Goal: Navigation & Orientation: Find specific page/section

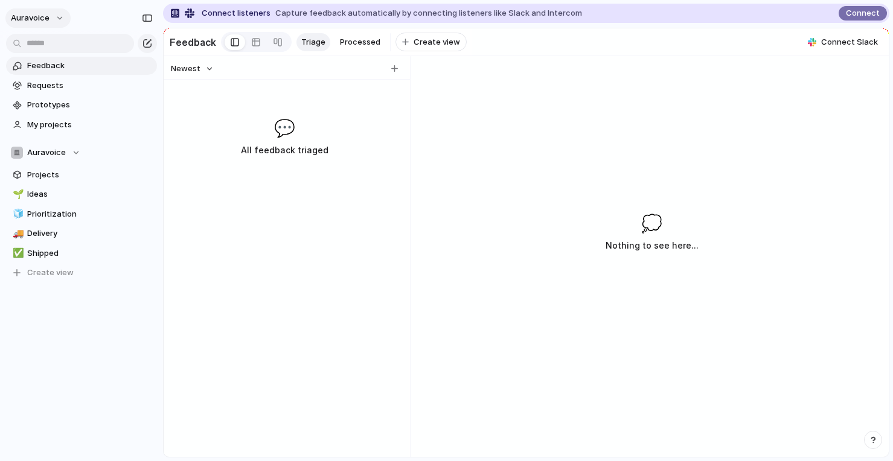
click at [54, 24] on button "auravoice" at bounding box center [37, 17] width 65 height 19
click at [547, 146] on div "Settings Invite members Change theme Sign out" at bounding box center [446, 230] width 893 height 461
click at [59, 21] on button "auravoice" at bounding box center [37, 17] width 65 height 19
click at [63, 48] on li "Settings" at bounding box center [58, 45] width 100 height 19
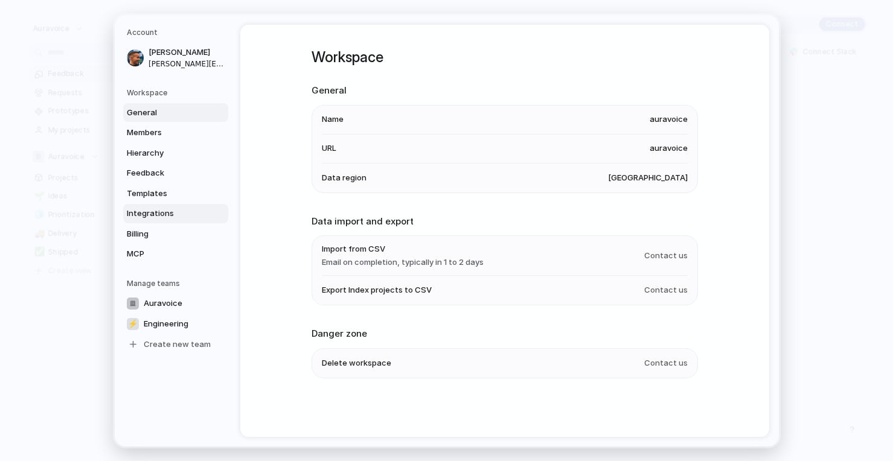
click at [167, 207] on link "Integrations" at bounding box center [175, 213] width 105 height 19
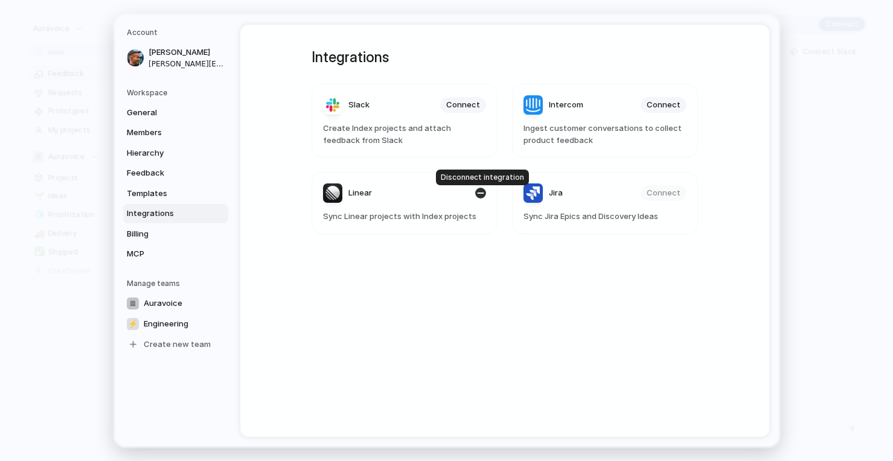
click at [483, 194] on div "button" at bounding box center [480, 193] width 11 height 11
click at [456, 194] on span "Connect" at bounding box center [463, 193] width 34 height 12
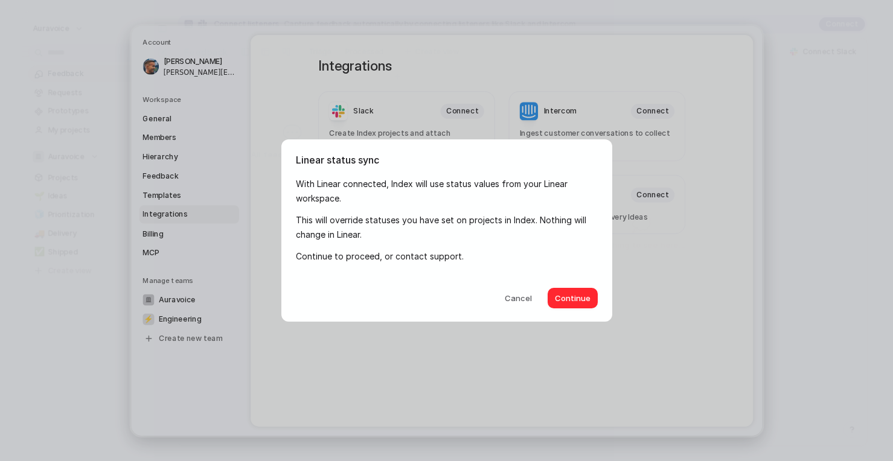
click at [583, 301] on span "Continue" at bounding box center [573, 299] width 36 height 12
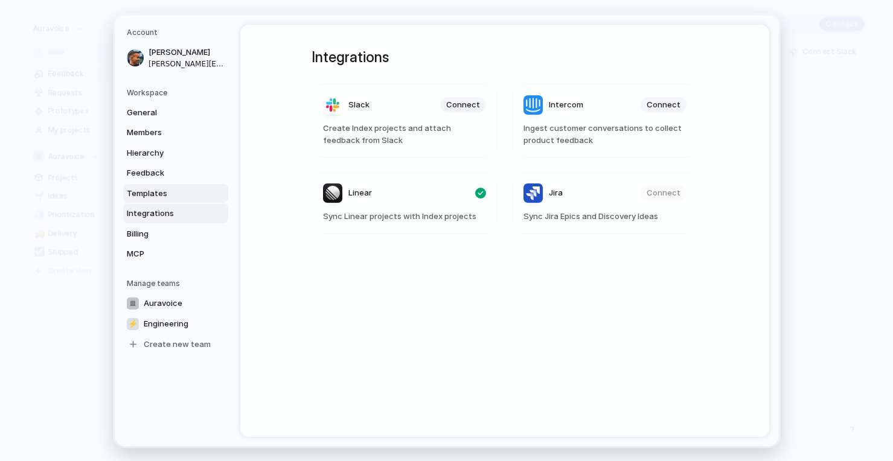
click at [171, 192] on span "Templates" at bounding box center [165, 193] width 77 height 12
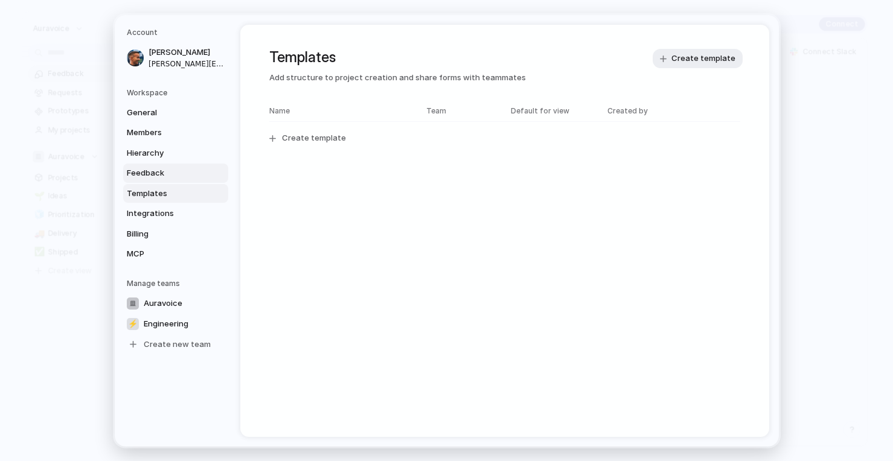
click at [174, 181] on link "Feedback" at bounding box center [175, 173] width 105 height 19
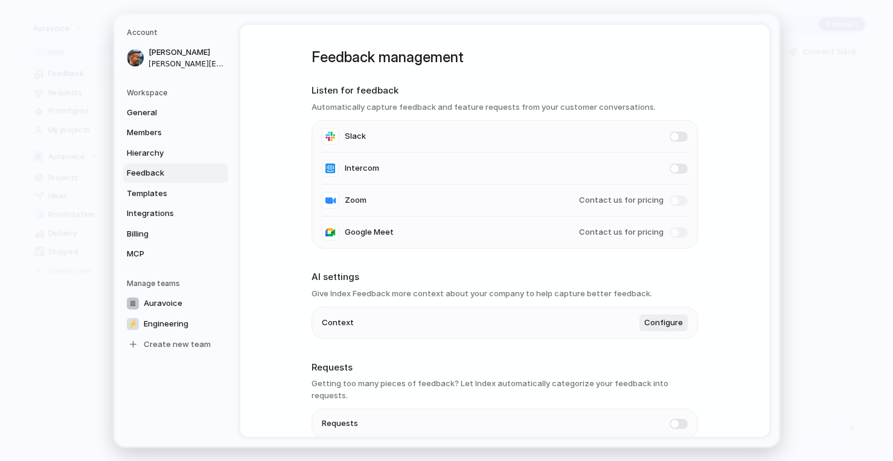
scroll to position [47, 0]
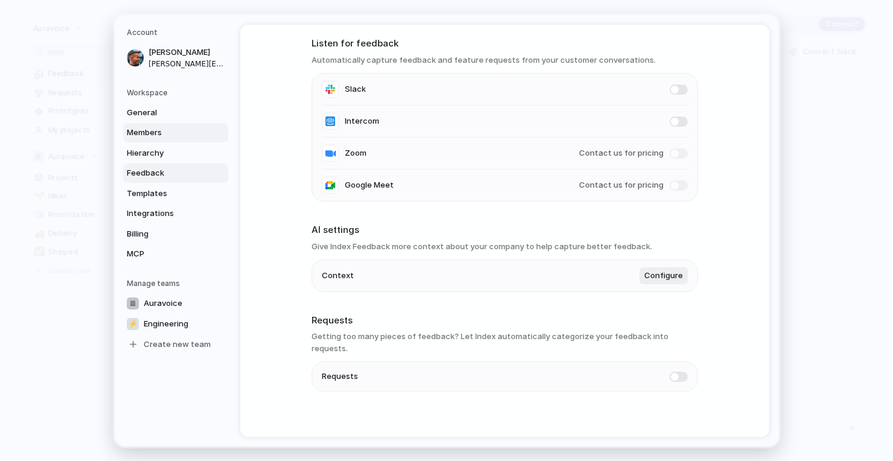
click at [155, 140] on link "Members" at bounding box center [175, 132] width 105 height 19
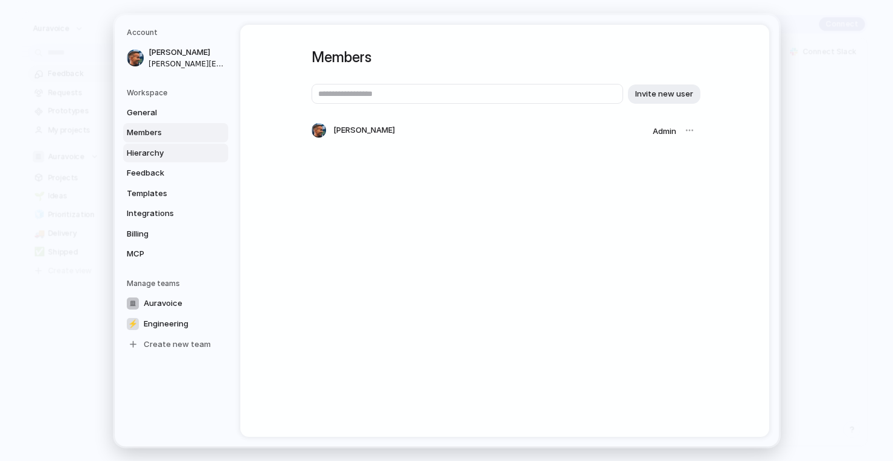
click at [155, 156] on span "Hierarchy" at bounding box center [165, 153] width 77 height 12
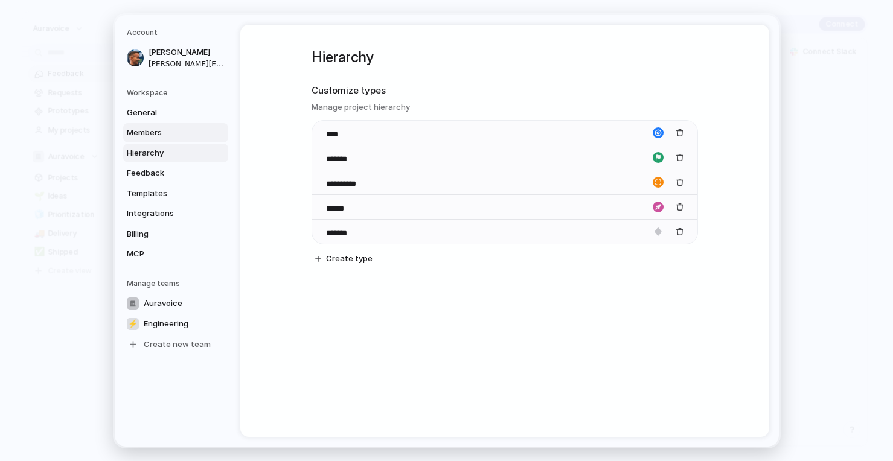
click at [155, 135] on span "Members" at bounding box center [165, 133] width 77 height 12
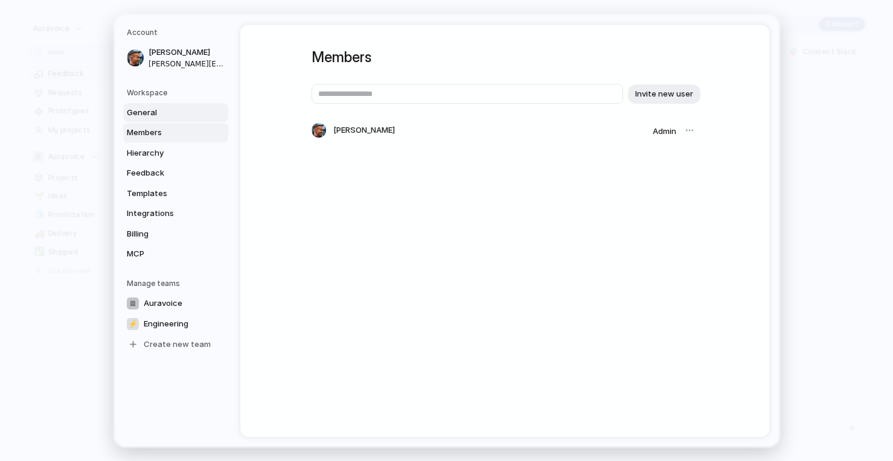
click at [155, 109] on span "General" at bounding box center [165, 112] width 77 height 12
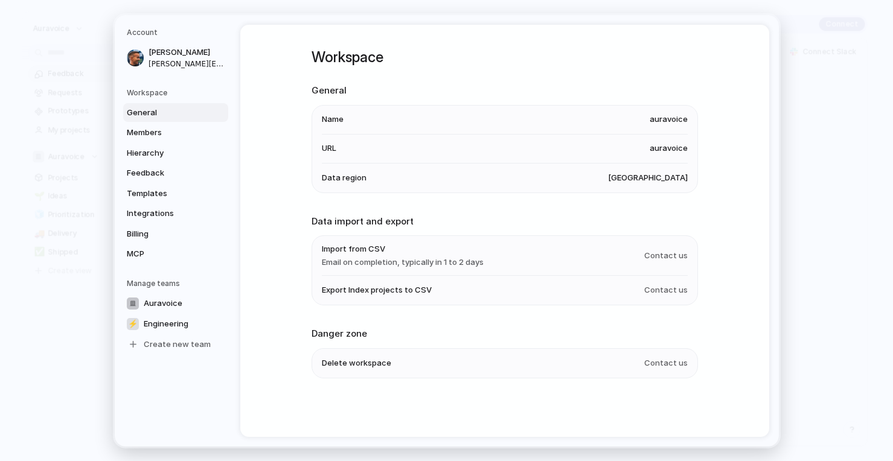
click at [147, 91] on h5 "Workspace" at bounding box center [177, 92] width 101 height 11
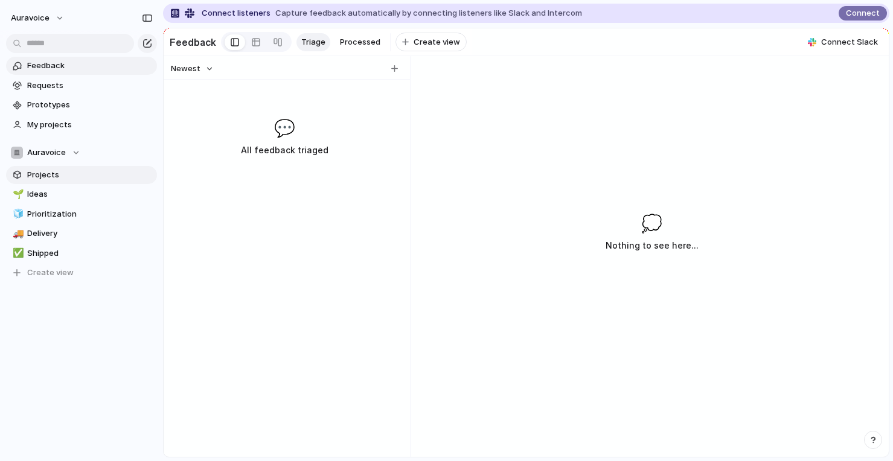
click at [55, 182] on link "Projects" at bounding box center [81, 175] width 151 height 18
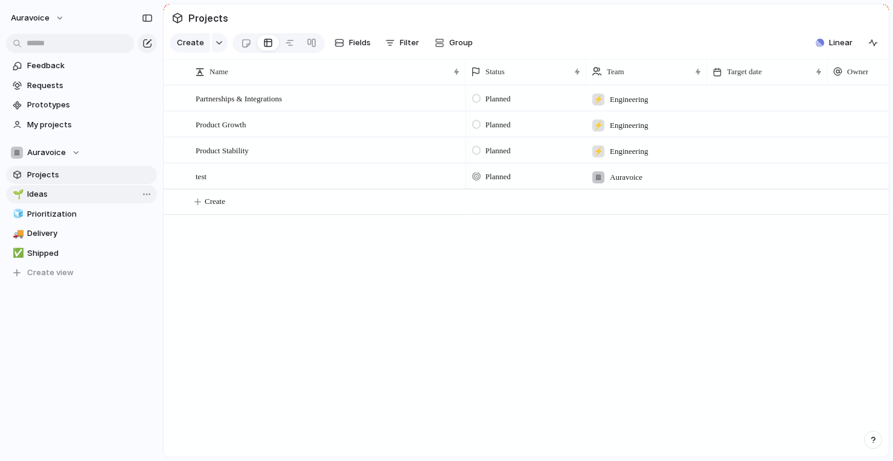
click at [62, 191] on span "Ideas" at bounding box center [90, 194] width 126 height 12
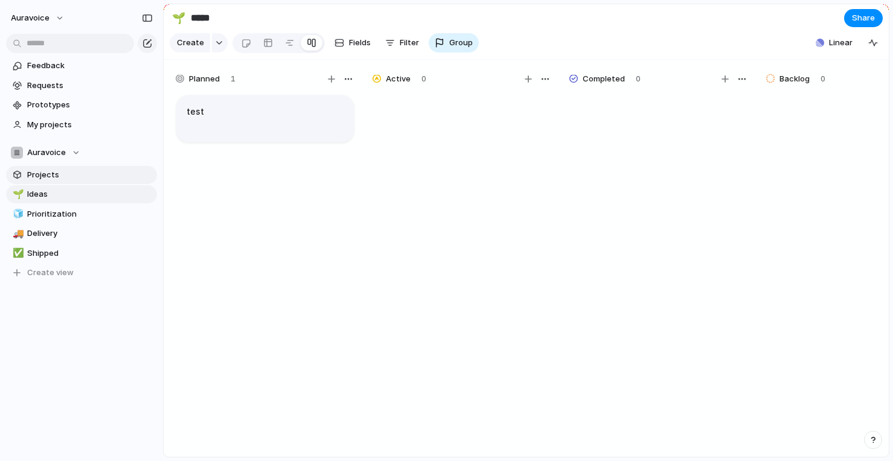
click at [54, 181] on link "Projects" at bounding box center [81, 175] width 151 height 18
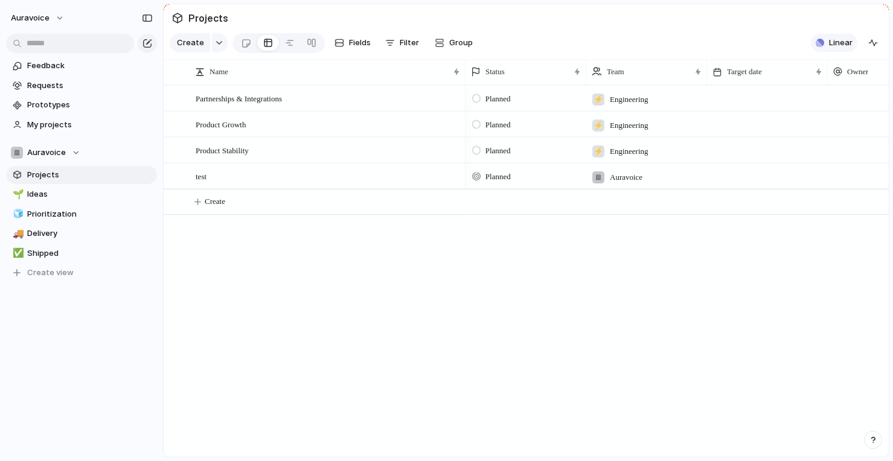
click at [843, 48] on span "Linear" at bounding box center [841, 43] width 24 height 12
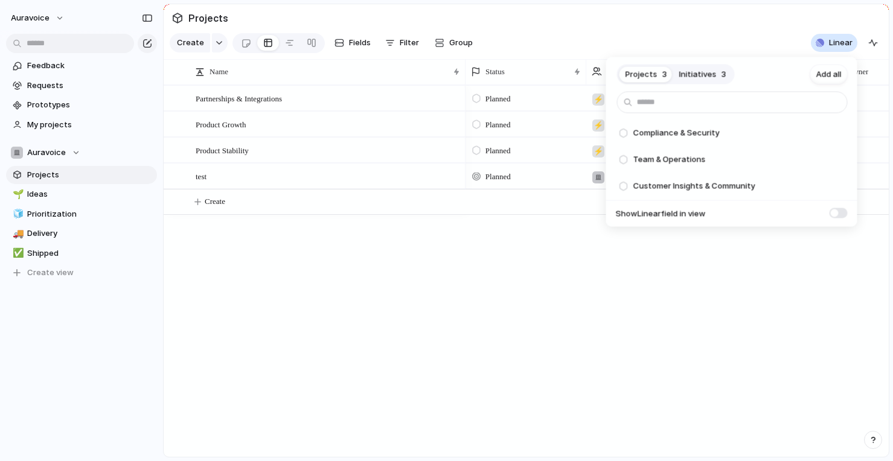
click at [699, 74] on span "Initiatives" at bounding box center [697, 74] width 37 height 12
click at [641, 73] on span "Projects" at bounding box center [642, 74] width 32 height 12
click at [86, 192] on div "Projects 3 Initiatives 3 Add all Compliance & Security Add Team & Operations Ad…" at bounding box center [446, 230] width 893 height 461
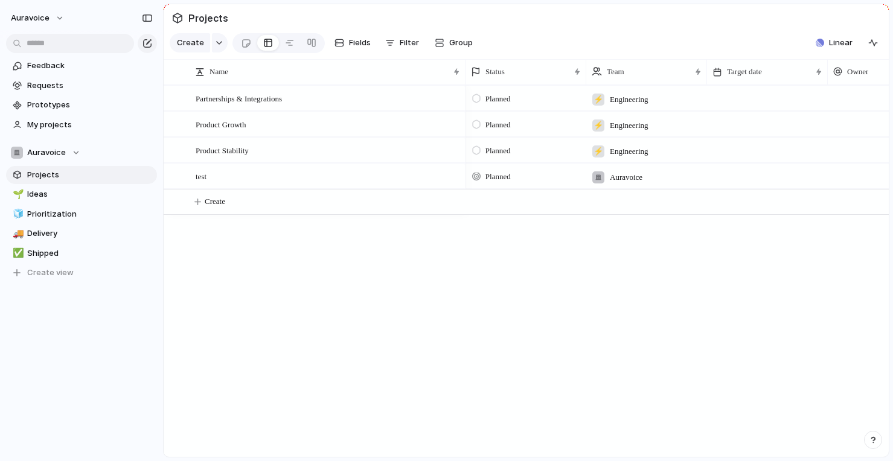
click at [86, 192] on span "Ideas" at bounding box center [90, 194] width 126 height 12
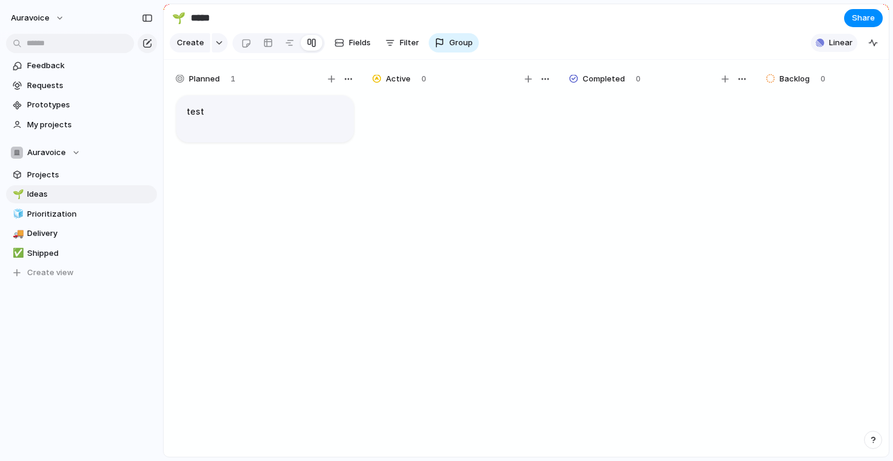
click at [824, 49] on button "Linear" at bounding box center [834, 43] width 47 height 18
click at [542, 246] on div "Projects 3 Initiatives 3 Add all Compliance & Security Add Team & Operations Ad…" at bounding box center [446, 230] width 893 height 461
click at [52, 215] on span "Prioritization" at bounding box center [90, 214] width 126 height 12
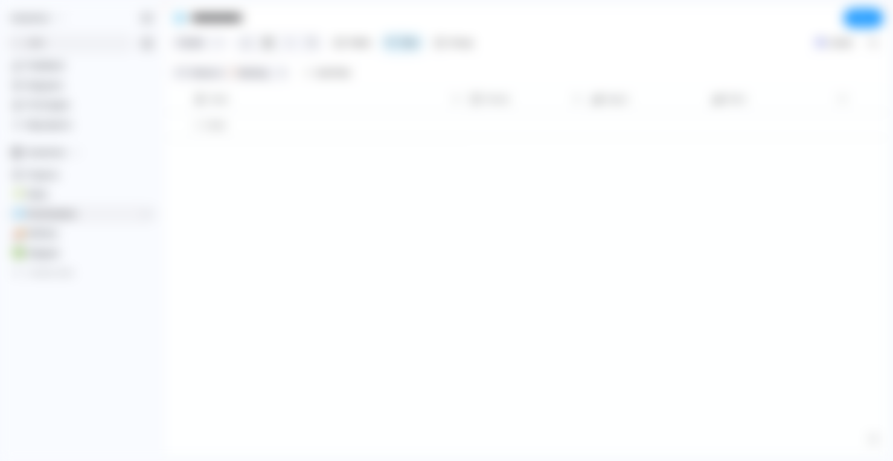
type input "**********"
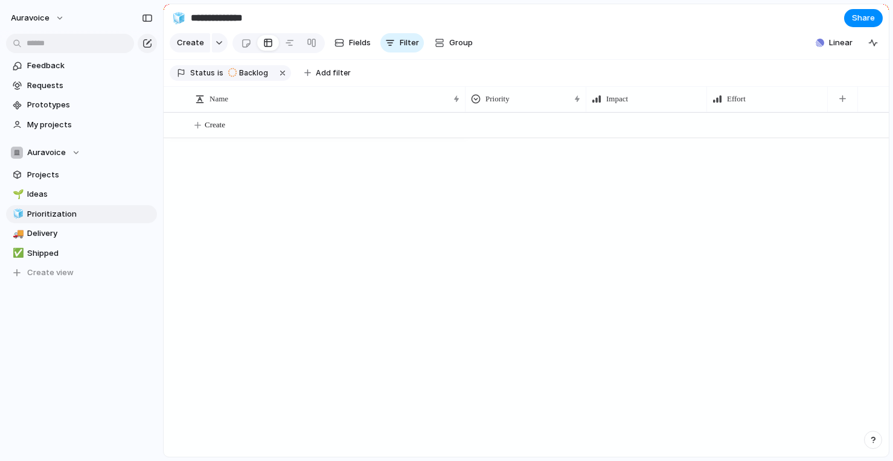
click at [835, 30] on section "**********" at bounding box center [526, 17] width 725 height 27
click at [835, 33] on div "Linear" at bounding box center [847, 42] width 72 height 19
click at [832, 37] on span "Linear" at bounding box center [841, 43] width 24 height 12
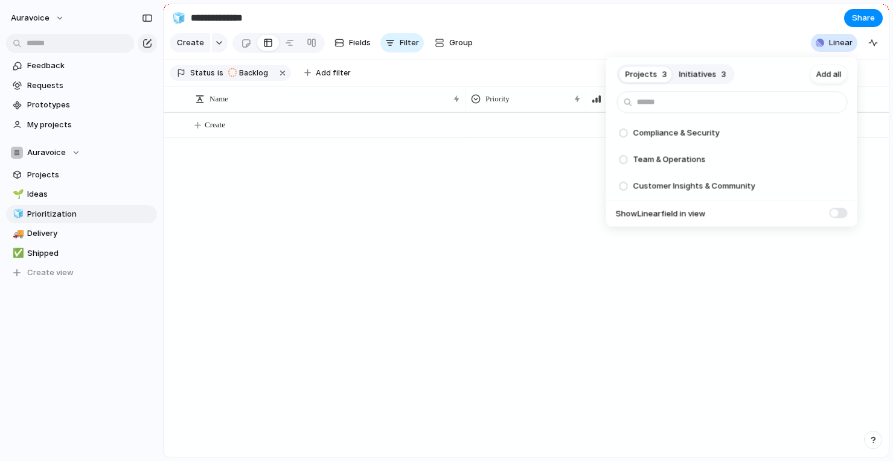
click at [842, 213] on span at bounding box center [839, 213] width 18 height 10
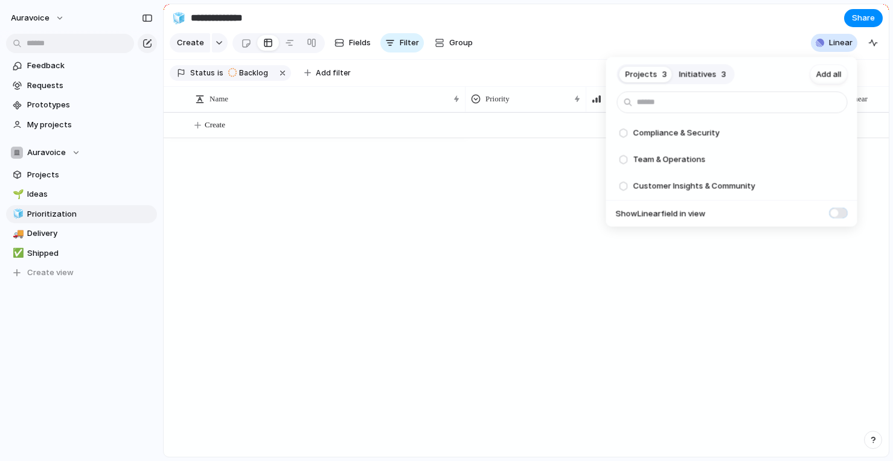
scroll to position [0, 91]
click at [842, 213] on span at bounding box center [839, 213] width 18 height 10
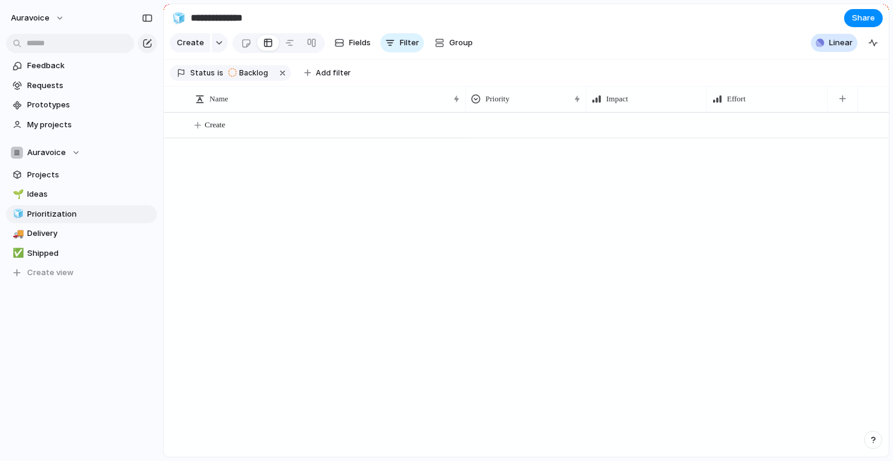
click at [59, 69] on div "Projects 3 Initiatives 3 Add all Compliance & Security Add Team & Operations Ad…" at bounding box center [446, 230] width 893 height 461
click at [59, 69] on span "Feedback" at bounding box center [90, 66] width 126 height 12
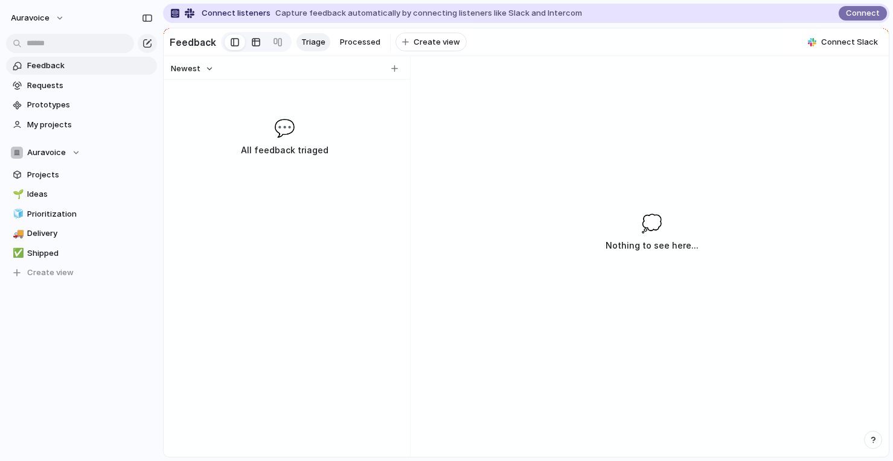
click at [256, 42] on div at bounding box center [256, 42] width 10 height 19
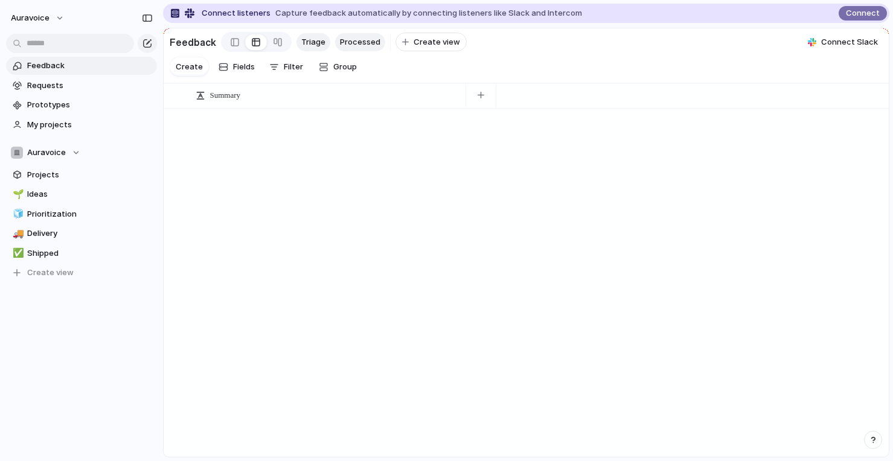
click at [349, 50] on link "Processed" at bounding box center [360, 42] width 50 height 18
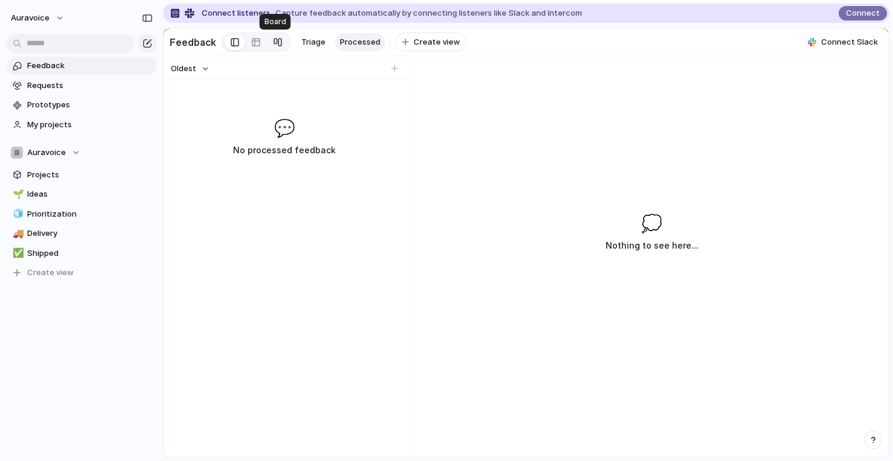
click at [267, 41] on link at bounding box center [278, 42] width 22 height 19
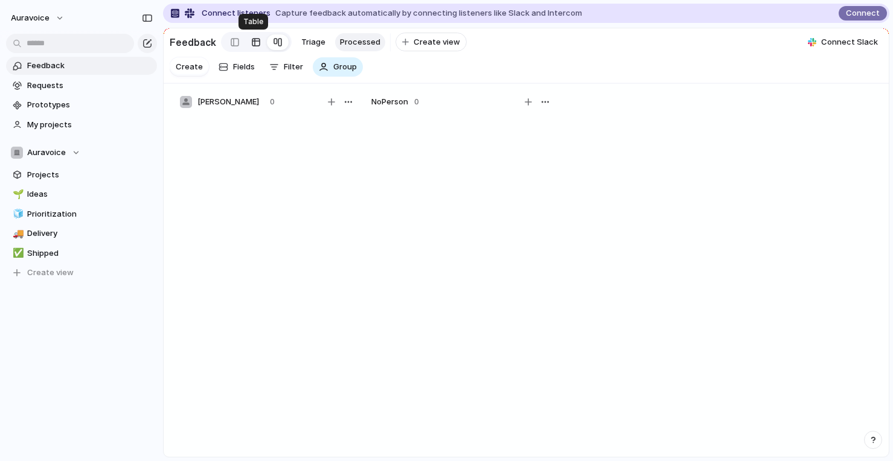
click at [255, 42] on div at bounding box center [256, 42] width 10 height 19
click at [418, 40] on span "Create view" at bounding box center [437, 42] width 47 height 12
click at [483, 67] on section "Create Fields Filter Group Zoom" at bounding box center [526, 69] width 725 height 28
click at [435, 43] on span "New View" at bounding box center [435, 42] width 37 height 12
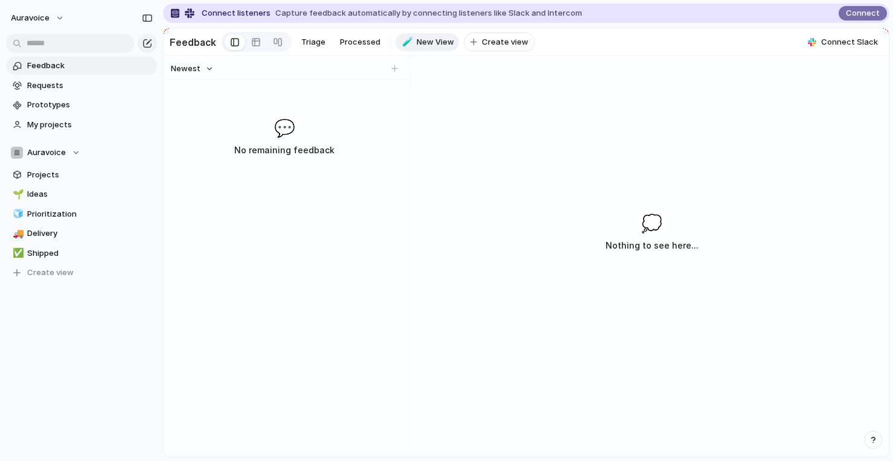
click at [91, 95] on section "Feedback Requests Prototypes My projects" at bounding box center [81, 94] width 163 height 80
click at [88, 85] on span "Requests" at bounding box center [90, 86] width 126 height 12
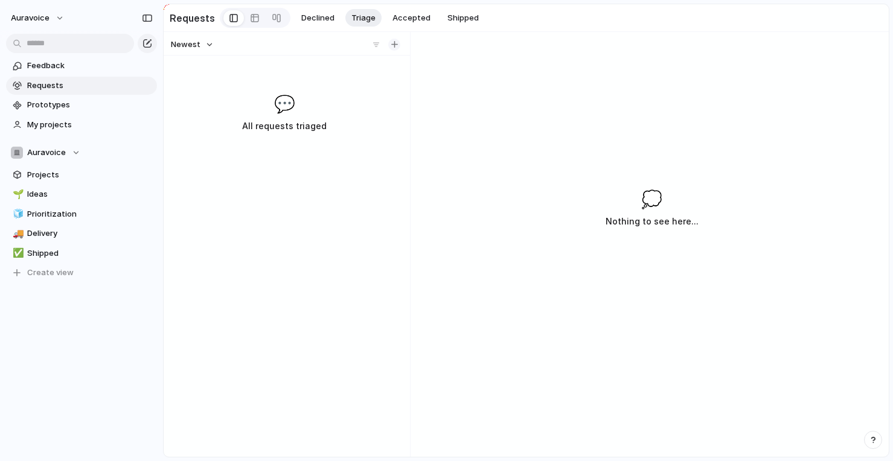
click at [390, 41] on button "button" at bounding box center [394, 45] width 12 height 12
click at [536, 159] on div "💭 Nothing to see here..." at bounding box center [652, 305] width 474 height 304
click at [268, 123] on h3 "All requests triaged" at bounding box center [284, 126] width 185 height 14
click at [153, 42] on button "button" at bounding box center [147, 43] width 19 height 19
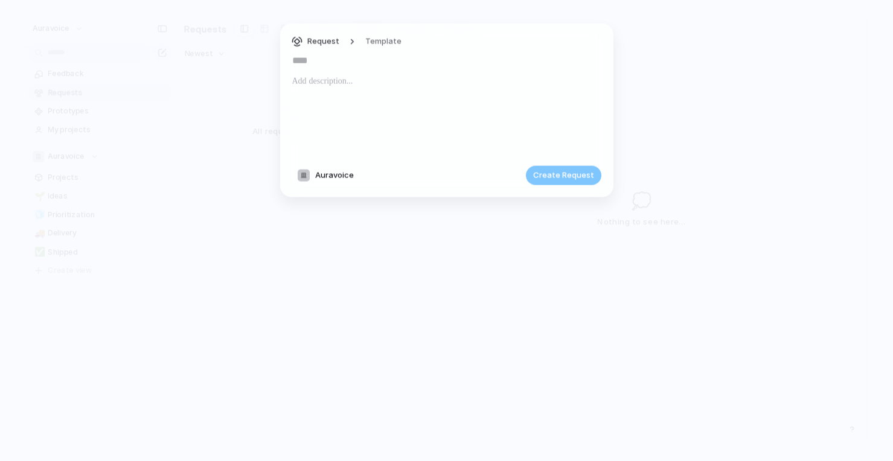
click at [339, 165] on footer "Auravoice Create Request" at bounding box center [446, 174] width 309 height 19
click at [321, 43] on span "Request" at bounding box center [323, 42] width 32 height 12
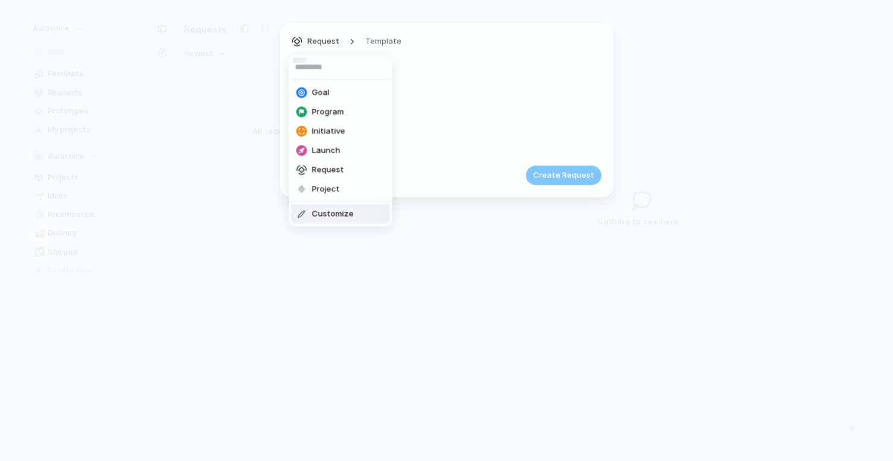
click at [331, 217] on span "Customize" at bounding box center [333, 214] width 42 height 12
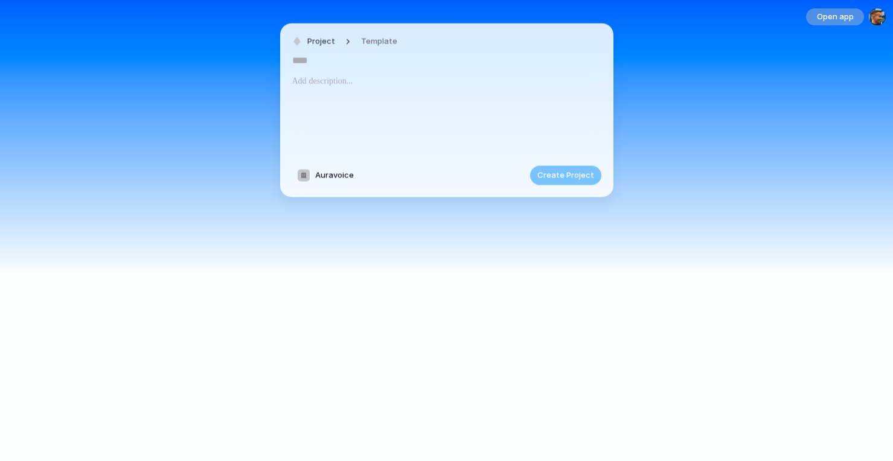
click at [279, 242] on div "Open app" at bounding box center [446, 230] width 893 height 461
click at [830, 10] on button "Open app" at bounding box center [835, 16] width 58 height 17
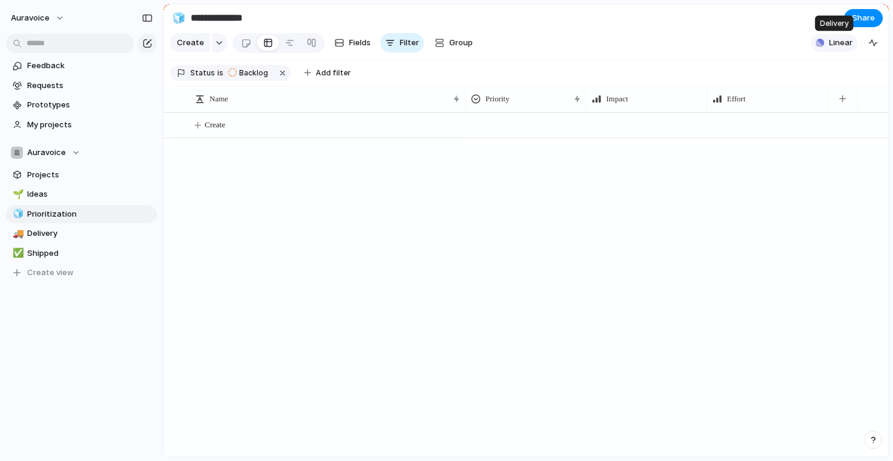
click at [830, 42] on span "Linear" at bounding box center [841, 43] width 24 height 12
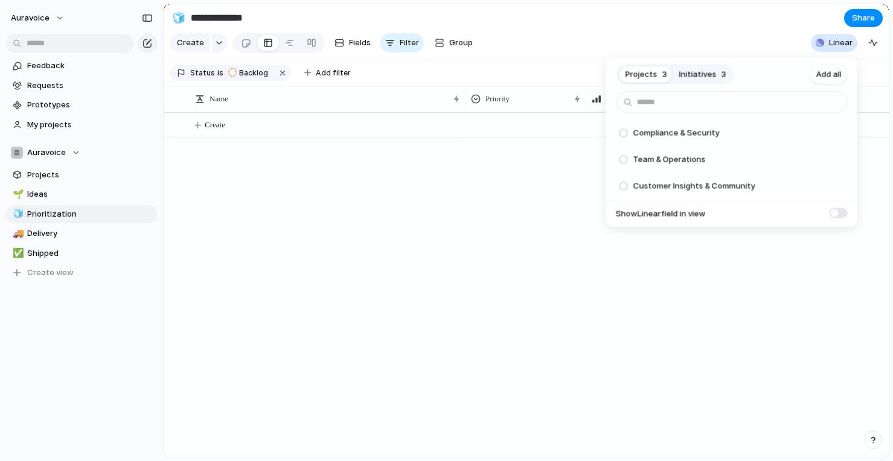
click at [696, 82] on button "Initiatives 3" at bounding box center [702, 74] width 59 height 19
click at [655, 71] on span "Projects" at bounding box center [642, 74] width 32 height 12
click at [462, 164] on div "Projects 3 Initiatives 3 Add all Compliance & Security Add Team & Operations Ad…" at bounding box center [446, 230] width 893 height 461
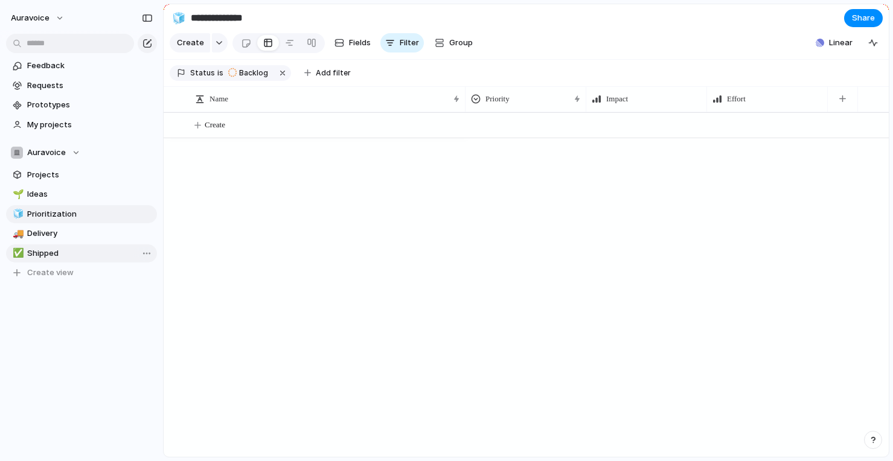
click at [59, 245] on link "✅ Shipped" at bounding box center [81, 254] width 151 height 18
click at [64, 238] on span "Delivery" at bounding box center [90, 234] width 126 height 12
type input "********"
click at [72, 13] on div "auravoice" at bounding box center [81, 15] width 163 height 31
click at [62, 13] on button "auravoice" at bounding box center [37, 17] width 65 height 19
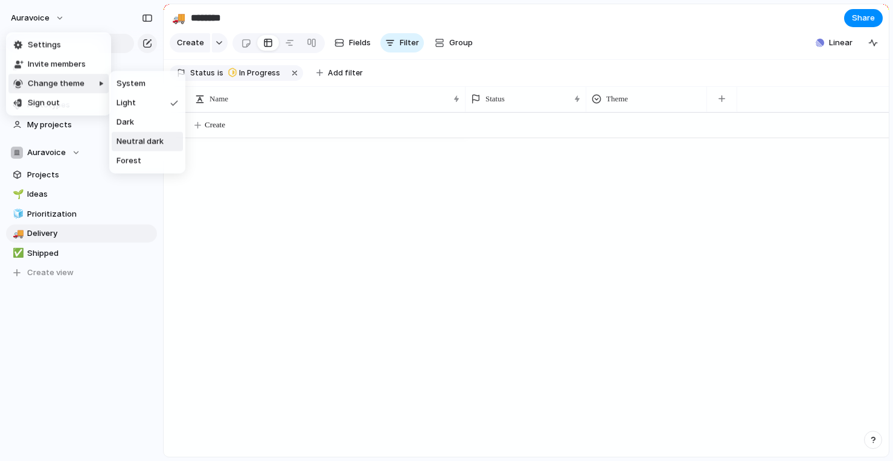
click at [155, 136] on span "Neutral dark" at bounding box center [140, 142] width 47 height 12
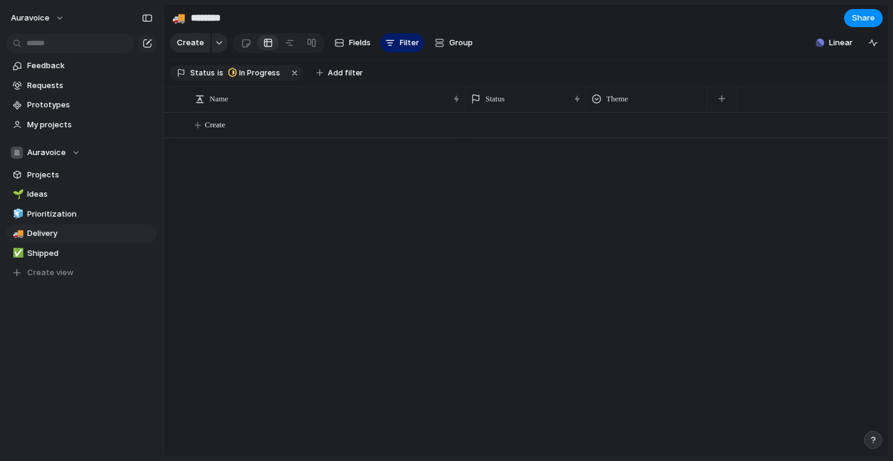
click at [316, 183] on div "Create" at bounding box center [526, 284] width 725 height 345
